Goal: Transaction & Acquisition: Purchase product/service

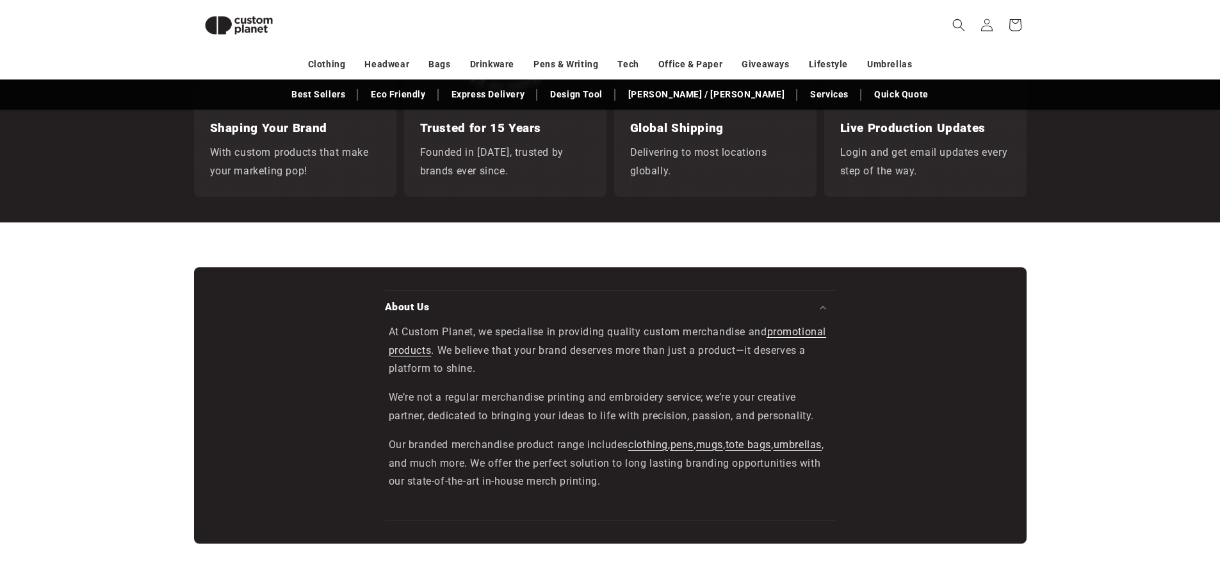
scroll to position [1807, 0]
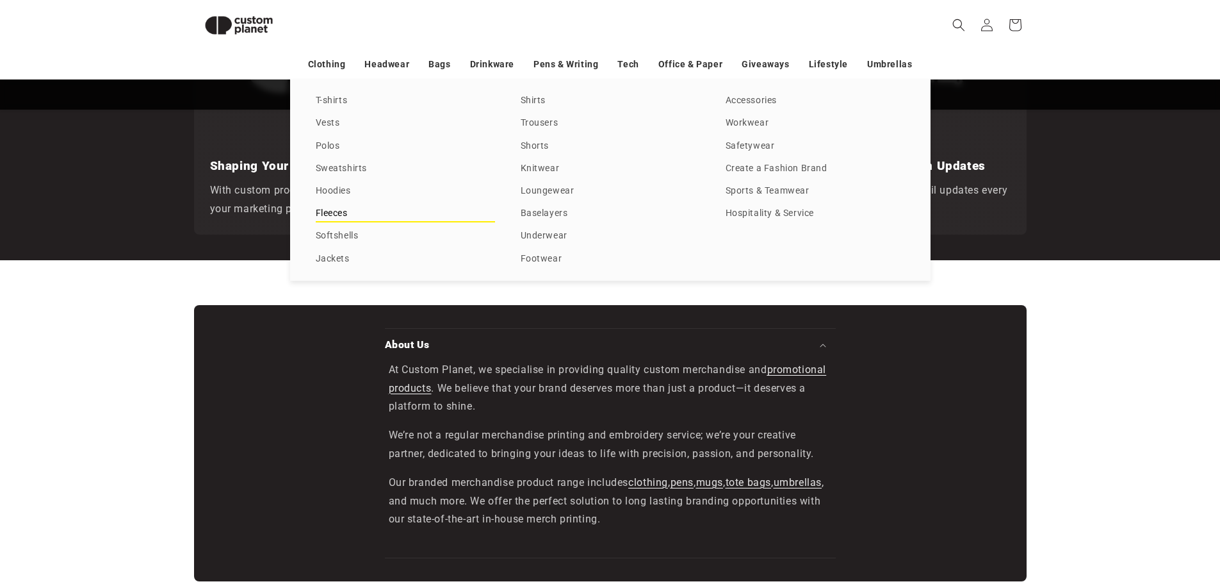
click at [318, 208] on link "Fleeces" at bounding box center [405, 213] width 179 height 17
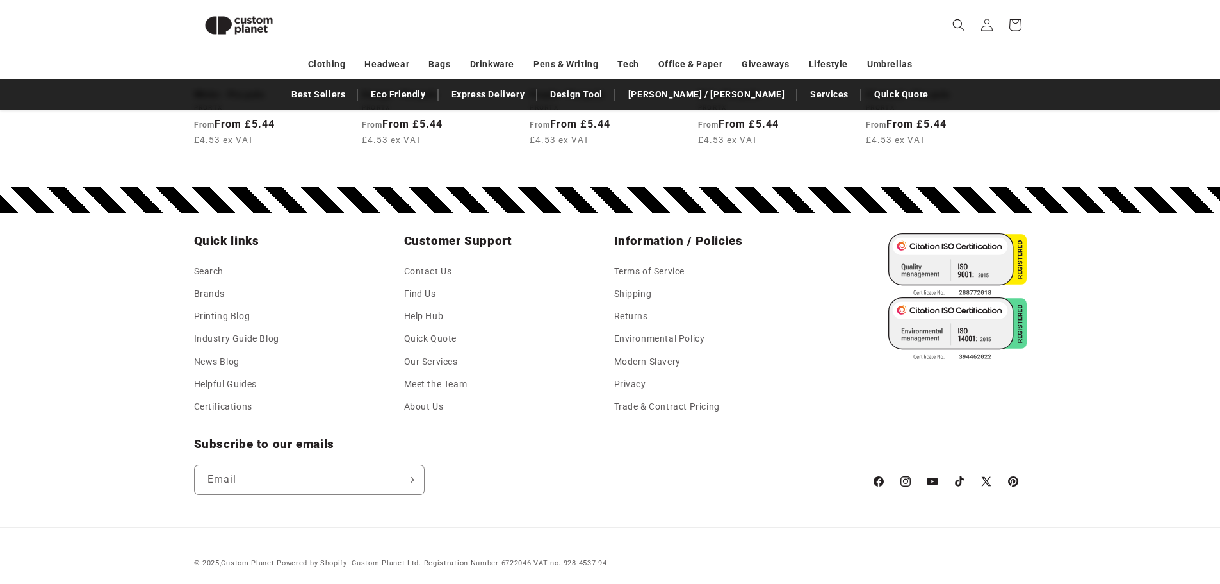
scroll to position [2227, 0]
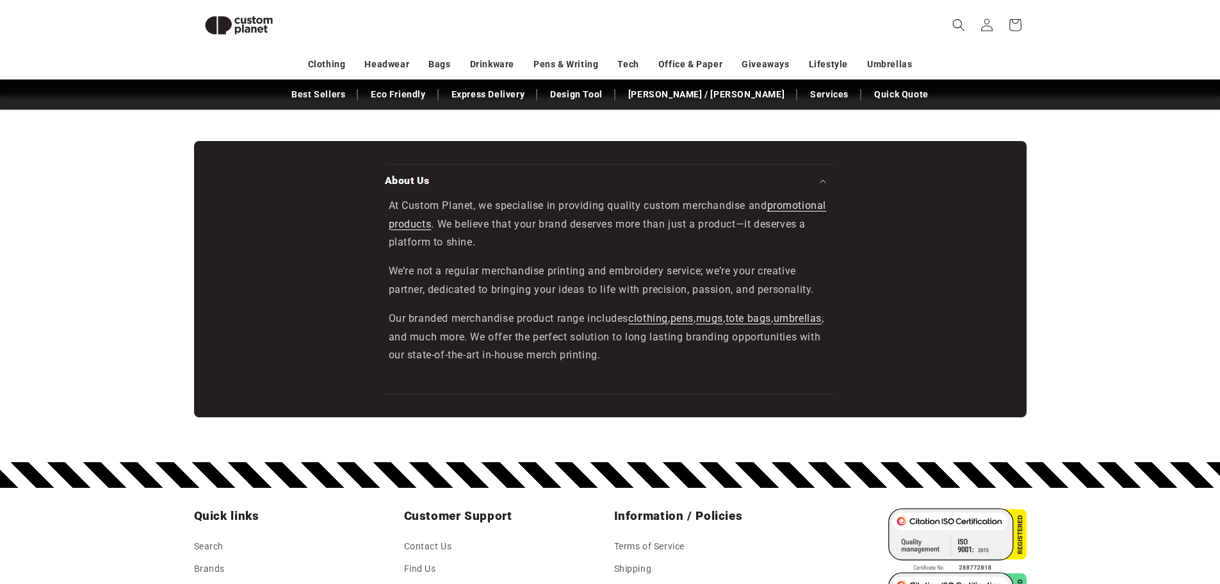
scroll to position [2255, 0]
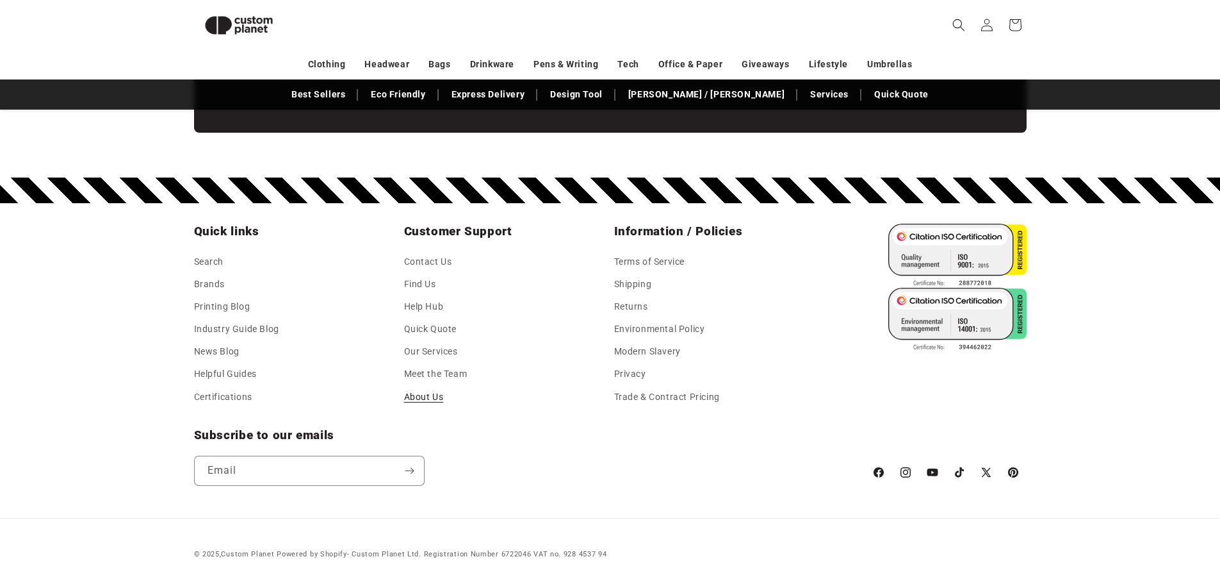
click at [432, 397] on link "About Us" at bounding box center [424, 397] width 40 height 22
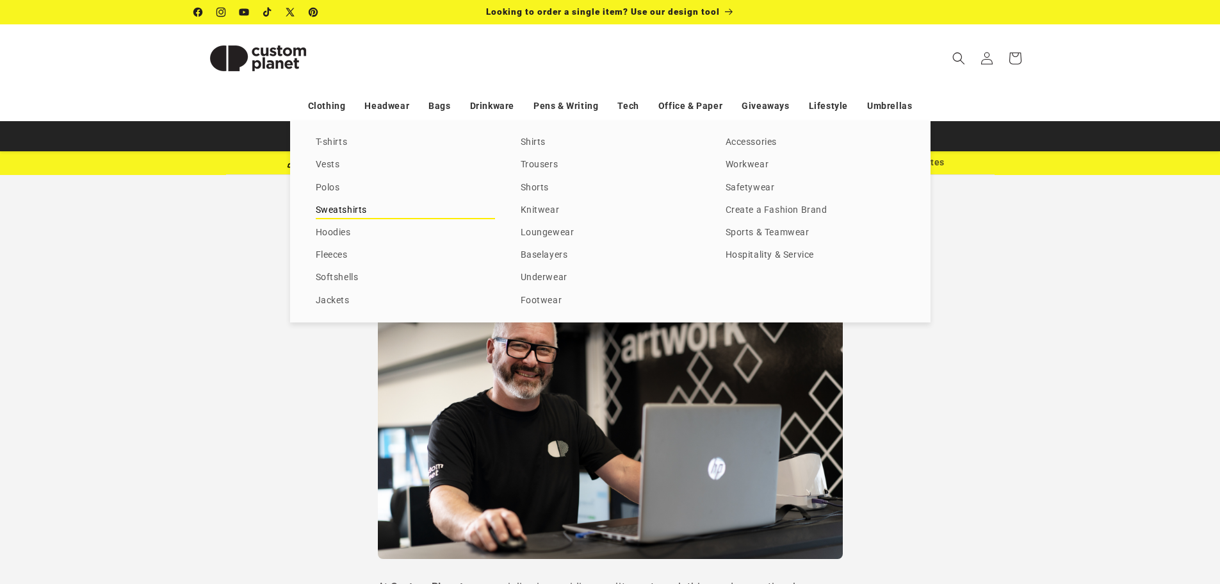
click at [332, 212] on link "Sweatshirts" at bounding box center [405, 210] width 179 height 17
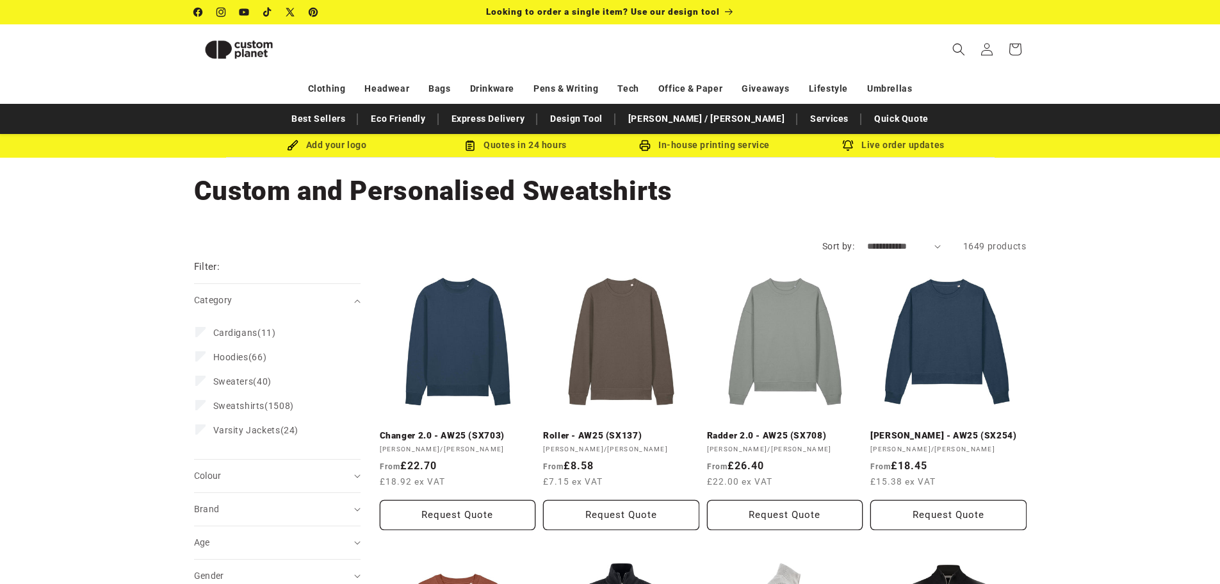
scroll to position [175, 0]
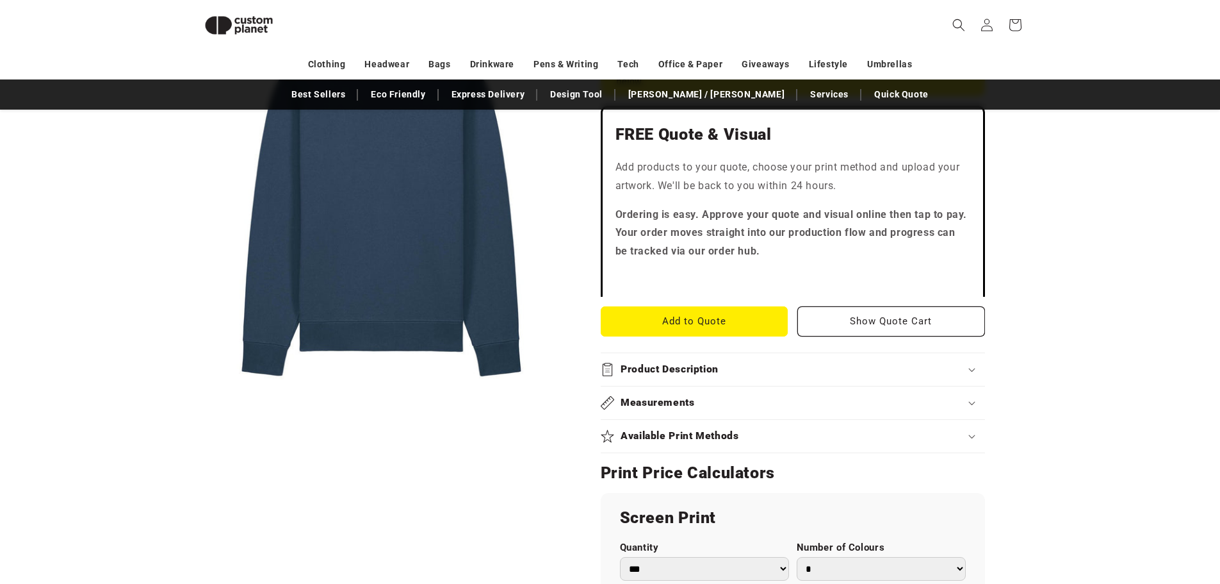
scroll to position [431, 0]
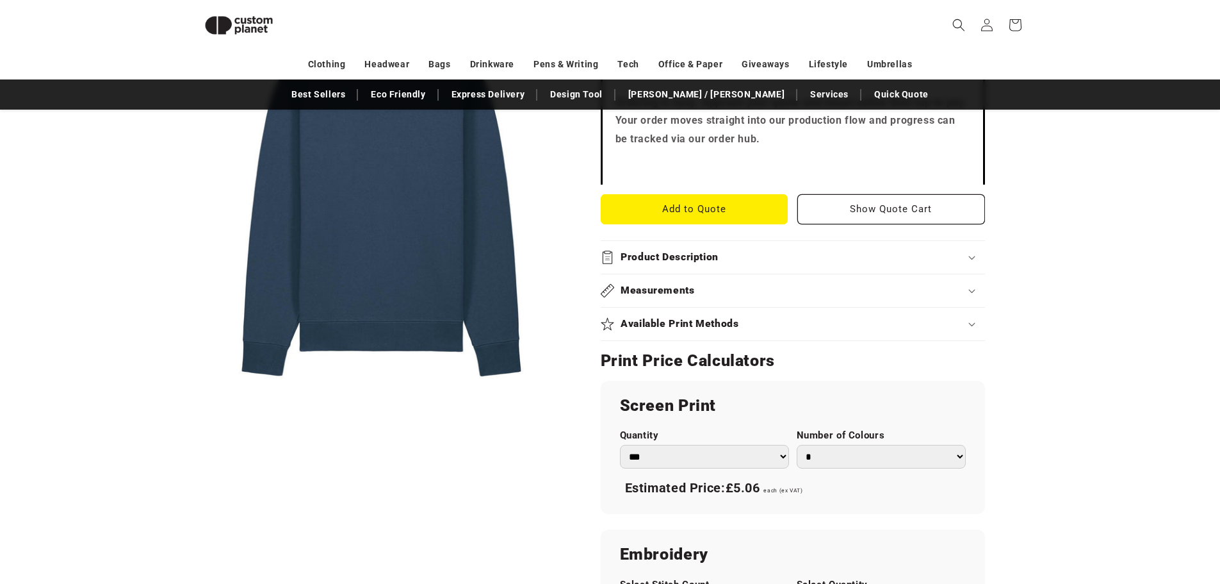
click at [671, 264] on h2 "Product Description" at bounding box center [670, 257] width 98 height 13
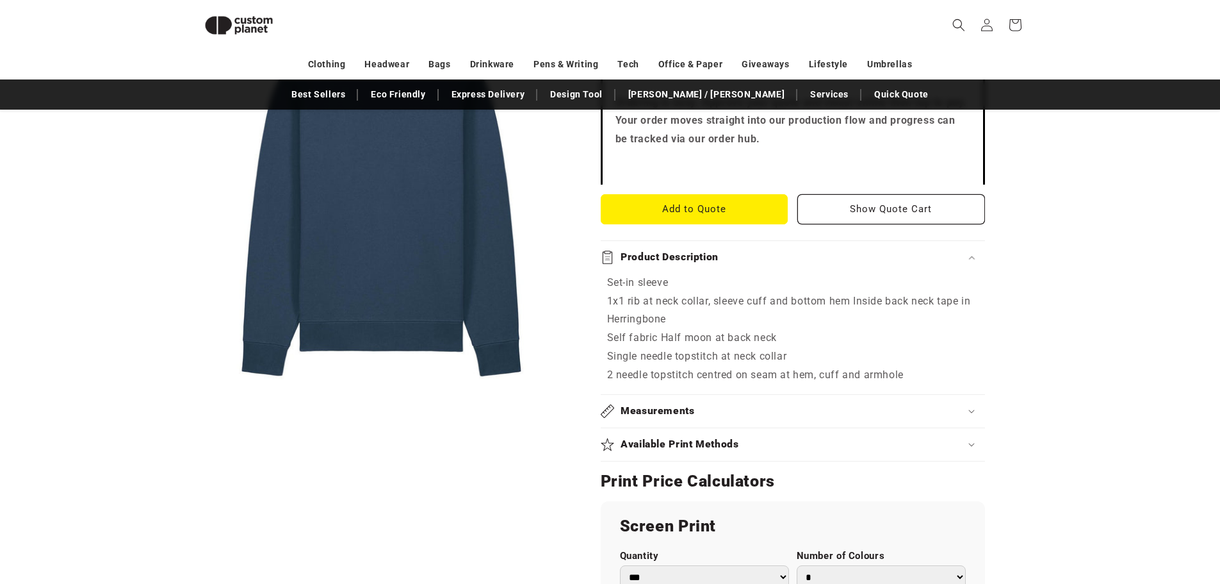
click at [671, 264] on h2 "Product Description" at bounding box center [670, 257] width 98 height 13
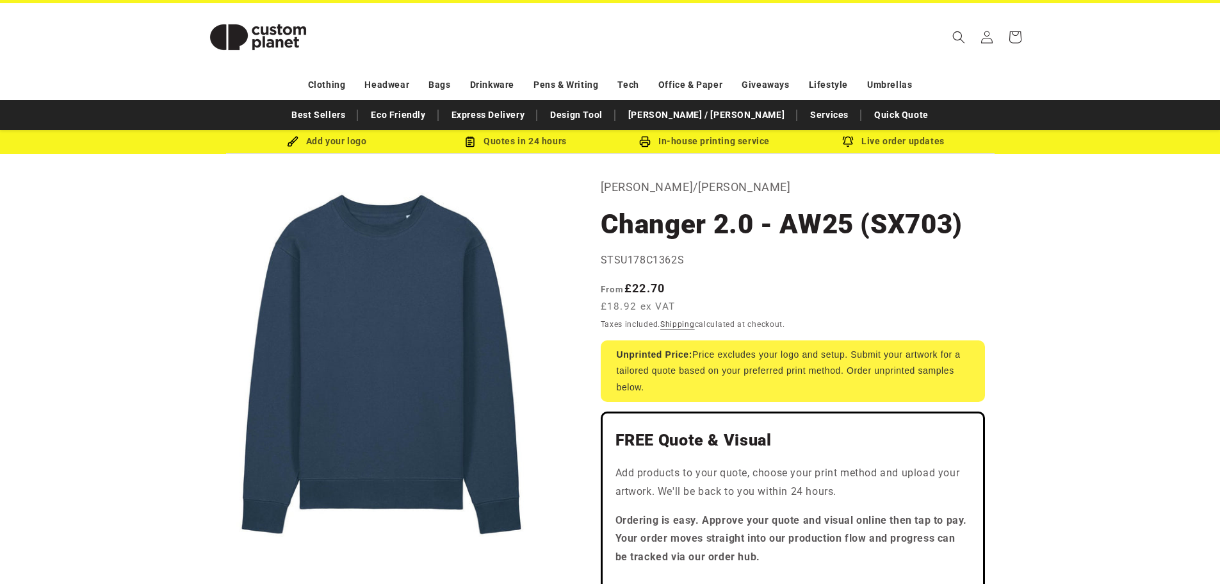
scroll to position [0, 0]
